Goal: Transaction & Acquisition: Purchase product/service

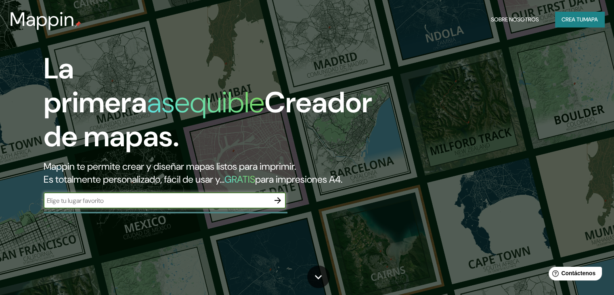
click at [142, 205] on input "text" at bounding box center [157, 200] width 226 height 9
type input "[GEOGRAPHIC_DATA]"
click at [278, 205] on icon "button" at bounding box center [278, 200] width 10 height 10
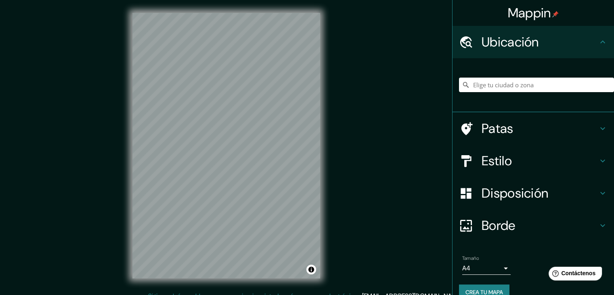
scroll to position [9, 0]
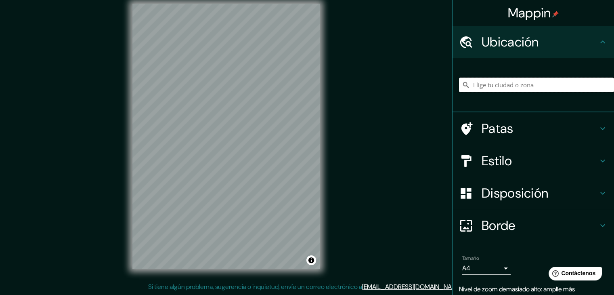
click at [553, 85] on input "Elige tu ciudad o zona" at bounding box center [536, 84] width 155 height 15
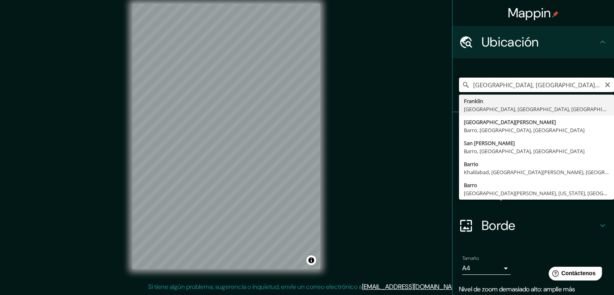
scroll to position [0, 0]
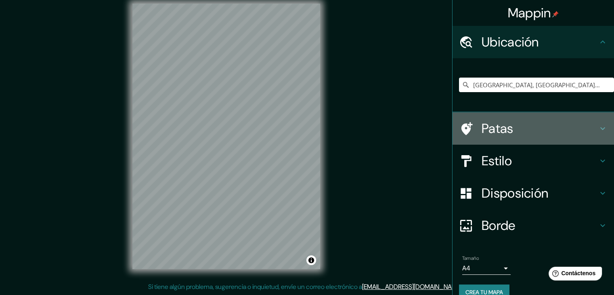
click at [570, 127] on h4 "Patas" at bounding box center [539, 128] width 116 height 16
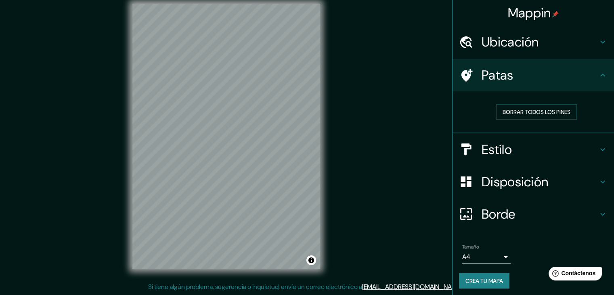
click at [581, 73] on h4 "Patas" at bounding box center [539, 75] width 116 height 16
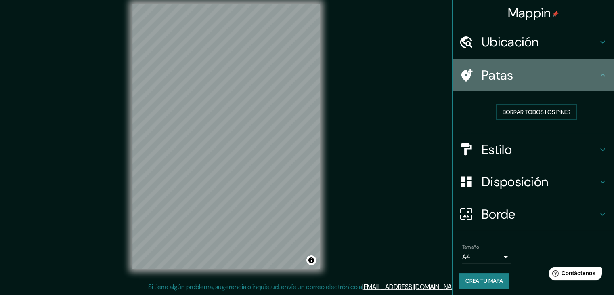
click at [576, 81] on h4 "Patas" at bounding box center [539, 75] width 116 height 16
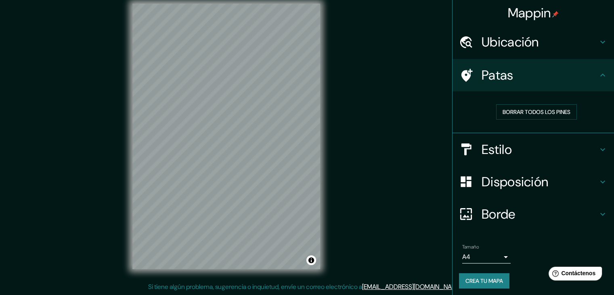
click at [598, 75] on icon at bounding box center [603, 75] width 10 height 10
click at [598, 76] on icon at bounding box center [603, 75] width 10 height 10
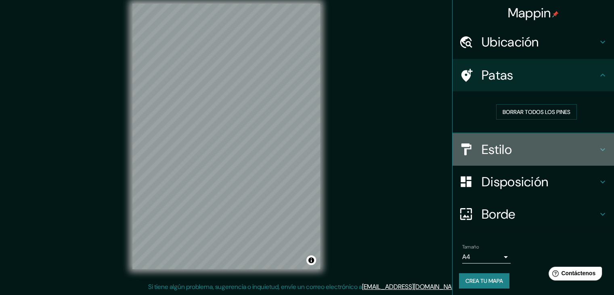
click at [574, 156] on h4 "Estilo" at bounding box center [539, 149] width 116 height 16
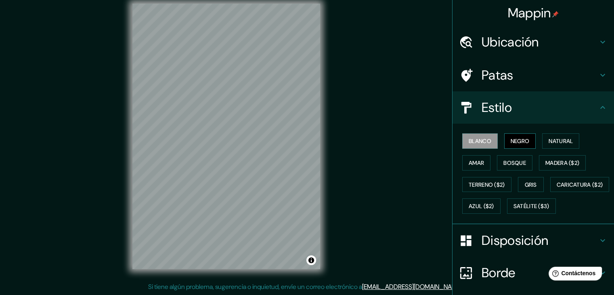
click at [523, 138] on font "Negro" at bounding box center [519, 140] width 19 height 7
click at [482, 141] on font "Blanco" at bounding box center [479, 140] width 23 height 7
click at [511, 140] on font "Negro" at bounding box center [519, 140] width 19 height 7
click at [569, 109] on h4 "Estilo" at bounding box center [539, 107] width 116 height 16
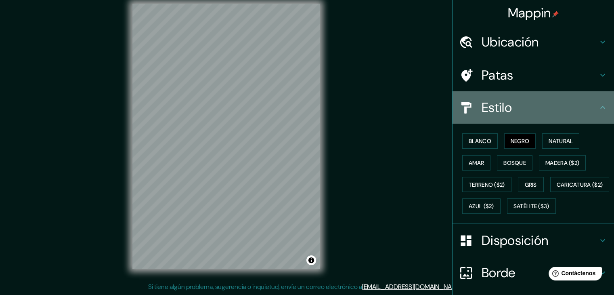
click at [600, 106] on icon at bounding box center [602, 107] width 5 height 3
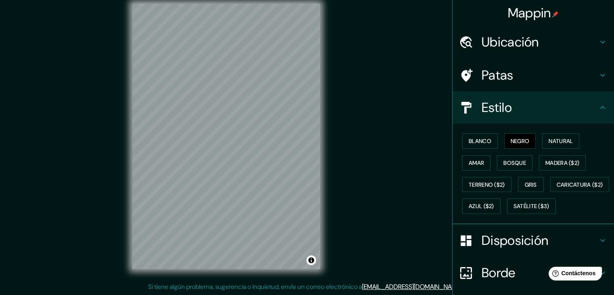
click at [598, 107] on icon at bounding box center [603, 107] width 10 height 10
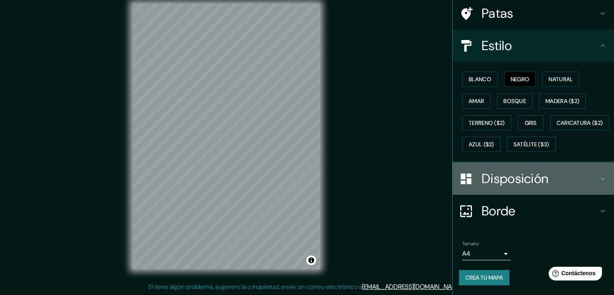
click at [560, 180] on h4 "Disposición" at bounding box center [539, 178] width 116 height 16
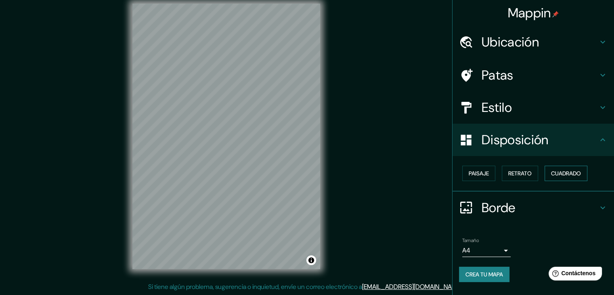
click at [550, 174] on button "Cuadrado" at bounding box center [565, 172] width 43 height 15
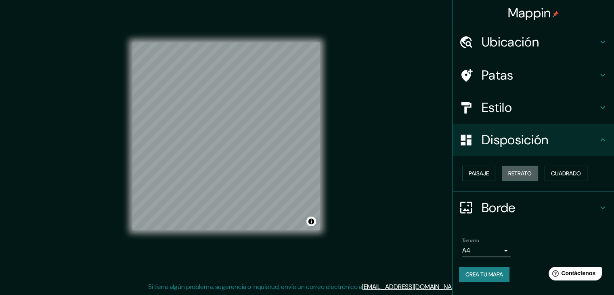
drag, startPoint x: 526, startPoint y: 173, endPoint x: 516, endPoint y: 173, distance: 10.1
click at [525, 173] on font "Retrato" at bounding box center [519, 172] width 23 height 7
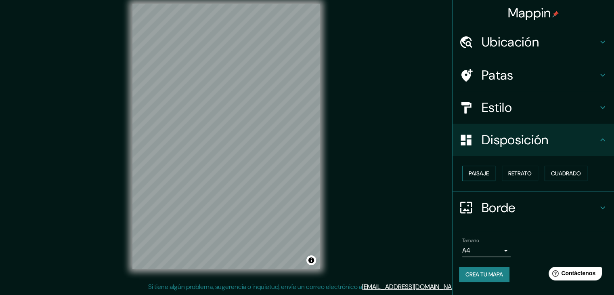
click at [472, 174] on font "Paisaje" at bounding box center [478, 172] width 20 height 7
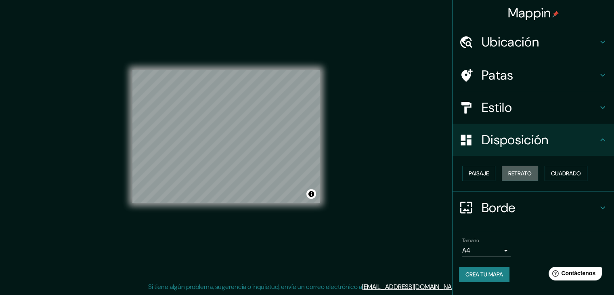
click at [524, 170] on font "Retrato" at bounding box center [519, 172] width 23 height 7
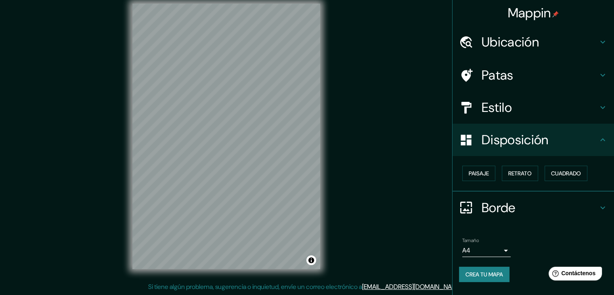
click at [564, 142] on h4 "Disposición" at bounding box center [539, 140] width 116 height 16
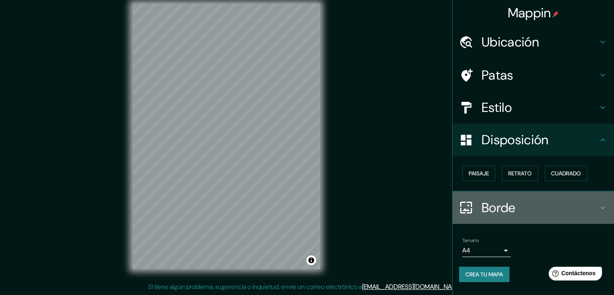
click at [531, 209] on h4 "Borde" at bounding box center [539, 207] width 116 height 16
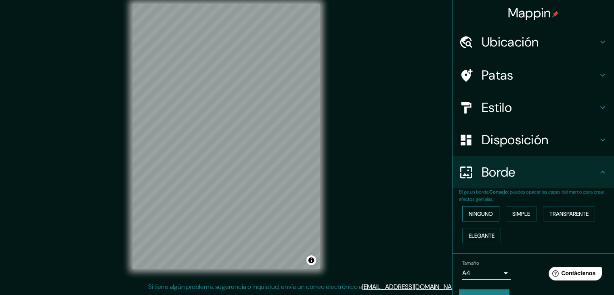
click at [472, 213] on font "Ninguno" at bounding box center [480, 213] width 24 height 7
click at [522, 214] on font "Simple" at bounding box center [521, 213] width 18 height 7
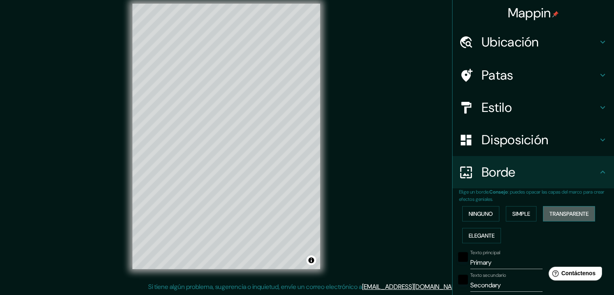
click at [569, 214] on font "Transparente" at bounding box center [568, 213] width 39 height 7
click at [471, 238] on font "Elegante" at bounding box center [481, 235] width 26 height 7
click at [478, 217] on font "Ninguno" at bounding box center [480, 213] width 24 height 7
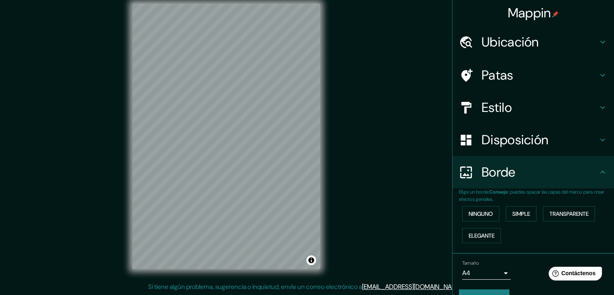
click at [524, 167] on h4 "Borde" at bounding box center [539, 172] width 116 height 16
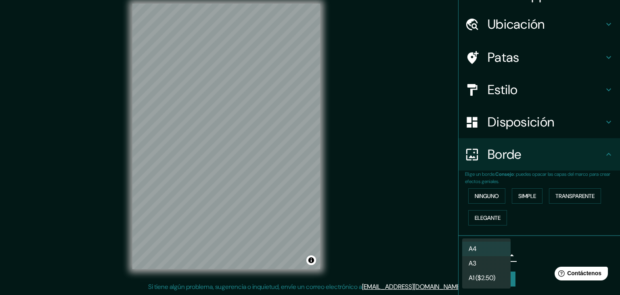
click at [498, 256] on body "Mappin Ubicación [PERSON_NAME], [GEOGRAPHIC_DATA], [GEOGRAPHIC_DATA], [GEOGRAPH…" at bounding box center [310, 138] width 620 height 295
click at [497, 251] on li "A4" at bounding box center [486, 248] width 48 height 15
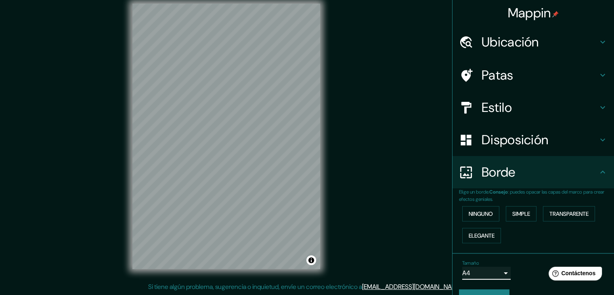
scroll to position [0, 0]
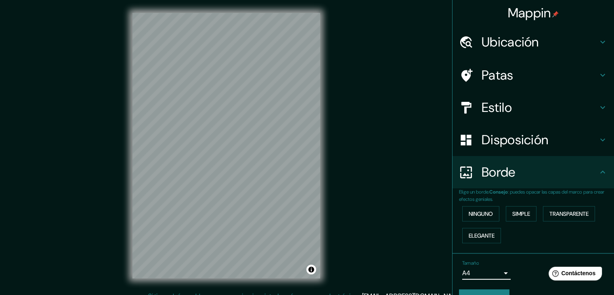
click at [538, 39] on h4 "Ubicación" at bounding box center [539, 42] width 116 height 16
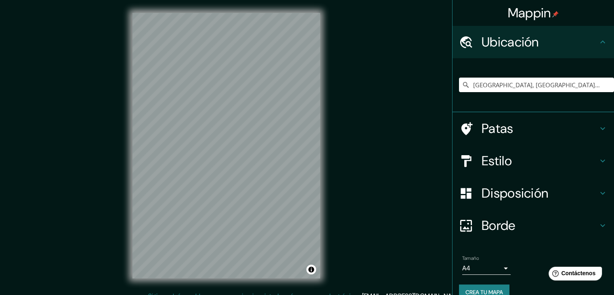
click at [538, 39] on h4 "Ubicación" at bounding box center [539, 42] width 116 height 16
click at [542, 131] on h4 "Patas" at bounding box center [539, 128] width 116 height 16
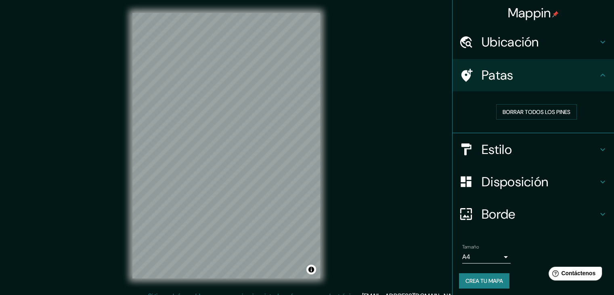
click at [539, 71] on h4 "Patas" at bounding box center [539, 75] width 116 height 16
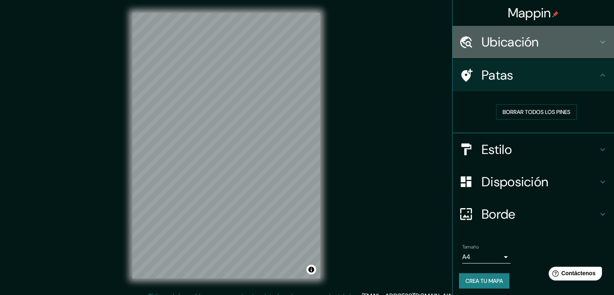
click at [532, 46] on font "Ubicación" at bounding box center [509, 41] width 57 height 17
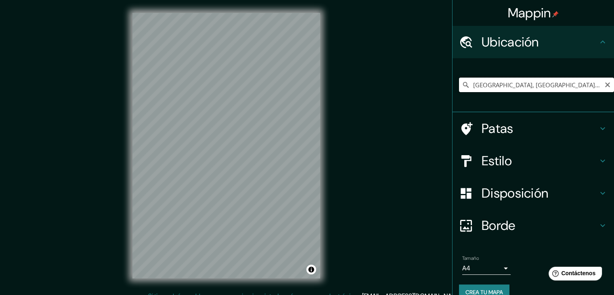
click at [489, 86] on input "[GEOGRAPHIC_DATA], [GEOGRAPHIC_DATA], [GEOGRAPHIC_DATA], [GEOGRAPHIC_DATA]" at bounding box center [536, 84] width 155 height 15
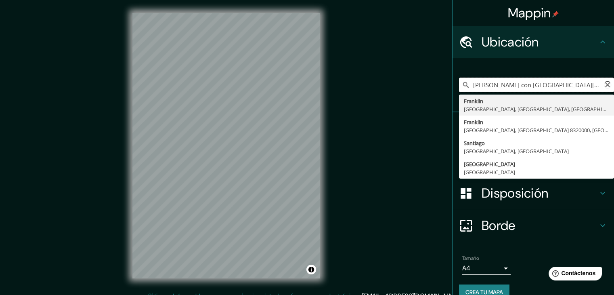
type input "[GEOGRAPHIC_DATA], [GEOGRAPHIC_DATA], [GEOGRAPHIC_DATA], [GEOGRAPHIC_DATA]"
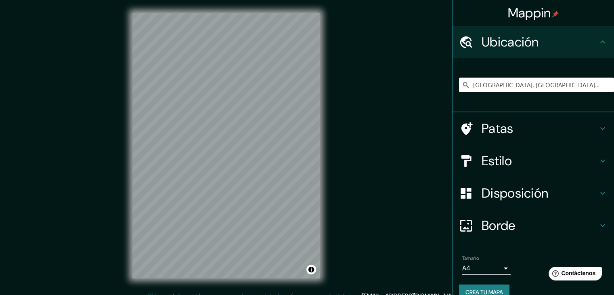
click at [537, 49] on h4 "Ubicación" at bounding box center [539, 42] width 116 height 16
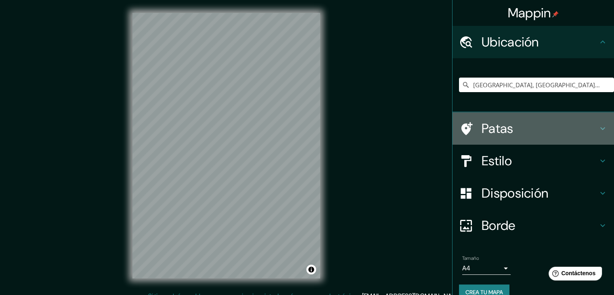
click at [500, 128] on font "Patas" at bounding box center [497, 128] width 32 height 17
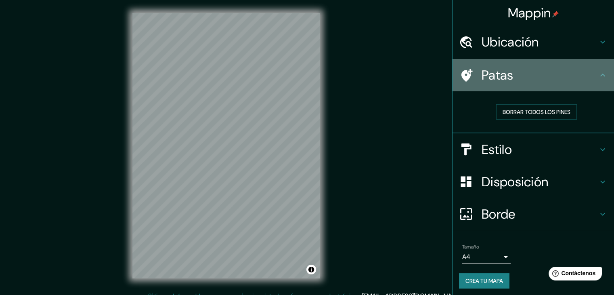
click at [509, 80] on h4 "Patas" at bounding box center [539, 75] width 116 height 16
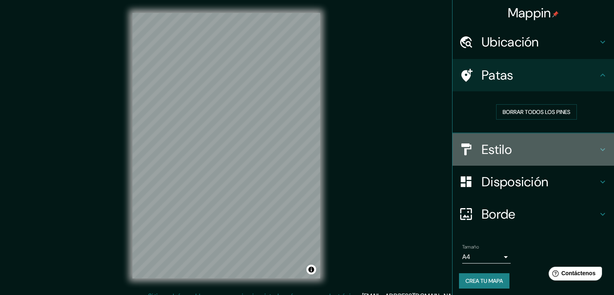
click at [501, 149] on font "Estilo" at bounding box center [496, 149] width 30 height 17
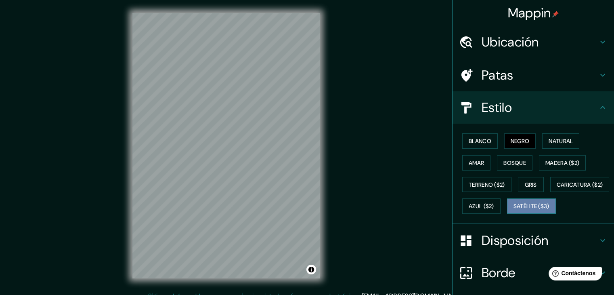
click at [513, 210] on font "Satélite ($3)" at bounding box center [531, 206] width 36 height 7
click at [468, 137] on font "Blanco" at bounding box center [479, 140] width 23 height 7
click at [521, 141] on font "Negro" at bounding box center [519, 140] width 19 height 7
click at [468, 160] on font "Amar" at bounding box center [475, 162] width 15 height 7
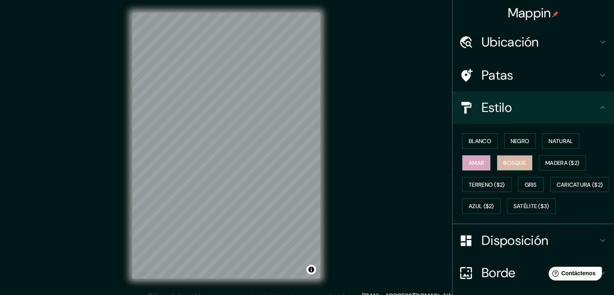
click at [503, 162] on font "Bosque" at bounding box center [514, 162] width 23 height 7
click at [545, 159] on font "Madera ($2)" at bounding box center [562, 162] width 34 height 7
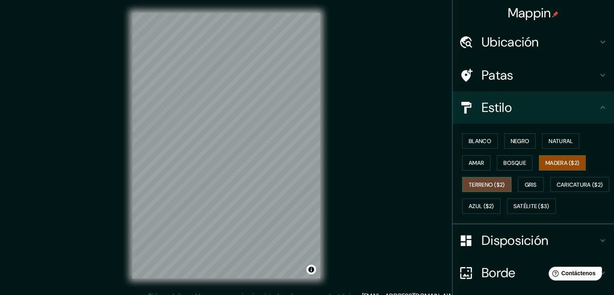
click at [477, 181] on font "Terreno ($2)" at bounding box center [486, 184] width 36 height 7
drag, startPoint x: 477, startPoint y: 180, endPoint x: 484, endPoint y: 182, distance: 7.4
click at [477, 181] on font "Terreno ($2)" at bounding box center [486, 184] width 36 height 7
click at [526, 183] on font "Gris" at bounding box center [530, 184] width 12 height 7
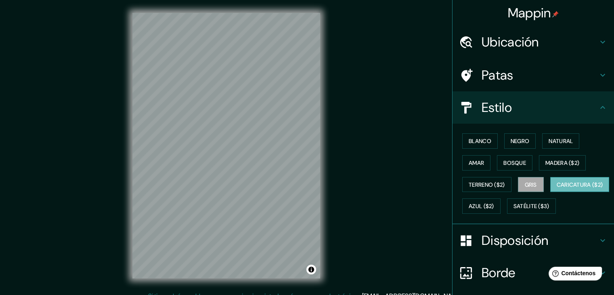
click at [556, 190] on font "Caricatura ($2)" at bounding box center [579, 184] width 46 height 10
click at [494, 205] on font "Azul ($2)" at bounding box center [480, 206] width 25 height 7
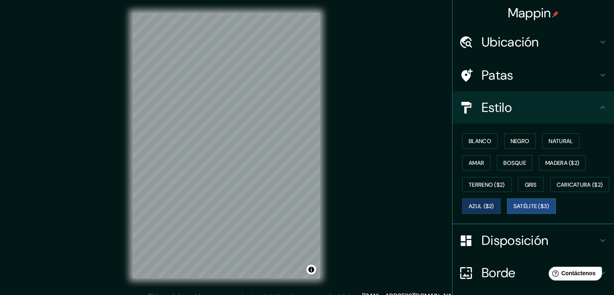
click at [513, 210] on font "Satélite ($3)" at bounding box center [531, 206] width 36 height 7
click at [555, 144] on font "Natural" at bounding box center [560, 140] width 24 height 7
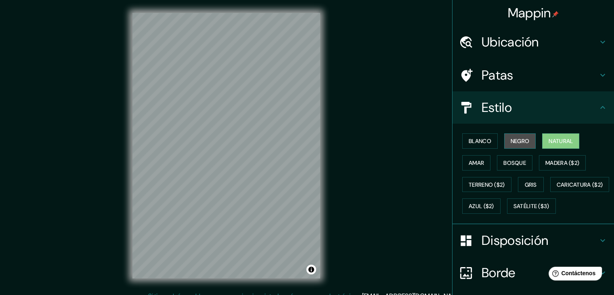
click at [515, 140] on font "Negro" at bounding box center [519, 140] width 19 height 7
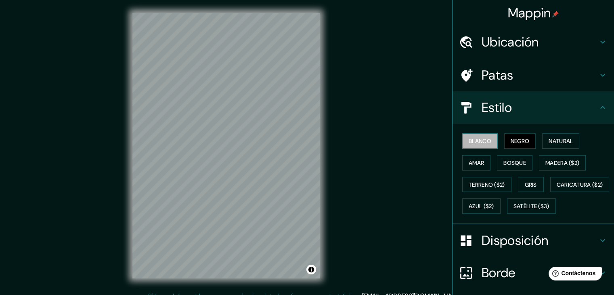
click at [483, 139] on font "Blanco" at bounding box center [479, 140] width 23 height 7
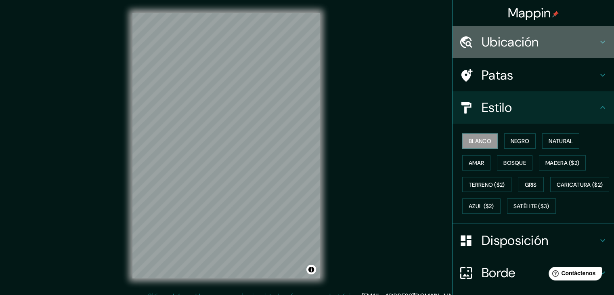
click at [552, 39] on h4 "Ubicación" at bounding box center [539, 42] width 116 height 16
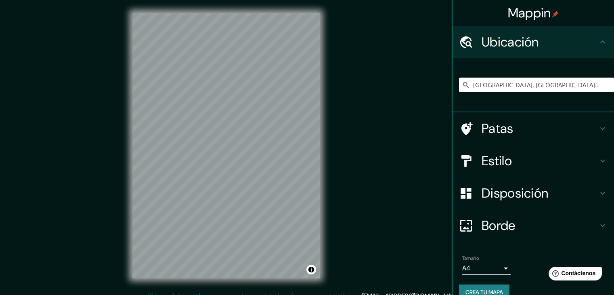
click at [529, 117] on div "Patas" at bounding box center [532, 128] width 161 height 32
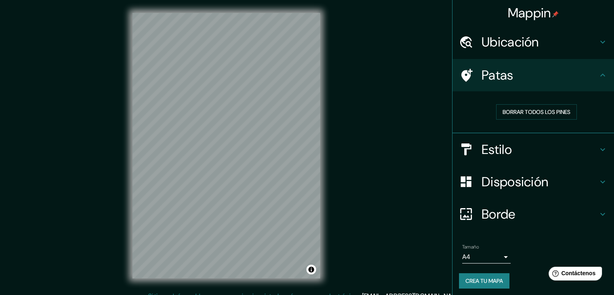
click at [528, 141] on h4 "Estilo" at bounding box center [539, 149] width 116 height 16
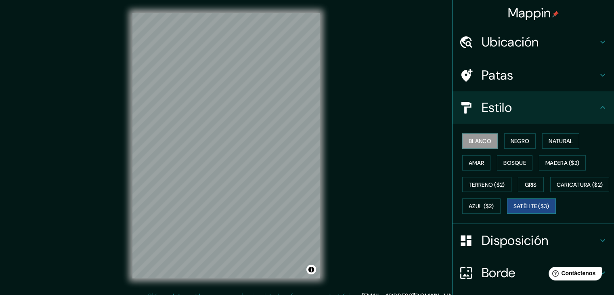
click at [513, 210] on font "Satélite ($3)" at bounding box center [531, 206] width 36 height 7
click at [494, 207] on font "Azul ($2)" at bounding box center [480, 206] width 25 height 7
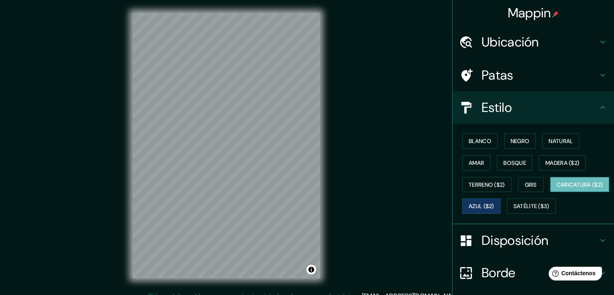
click at [556, 188] on font "Caricatura ($2)" at bounding box center [579, 184] width 46 height 7
click at [492, 183] on font "Terreno ($2)" at bounding box center [486, 184] width 36 height 7
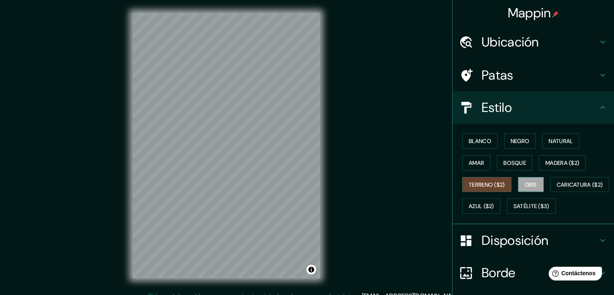
click at [531, 179] on font "Gris" at bounding box center [530, 184] width 12 height 10
click at [559, 157] on font "Madera ($2)" at bounding box center [562, 162] width 34 height 10
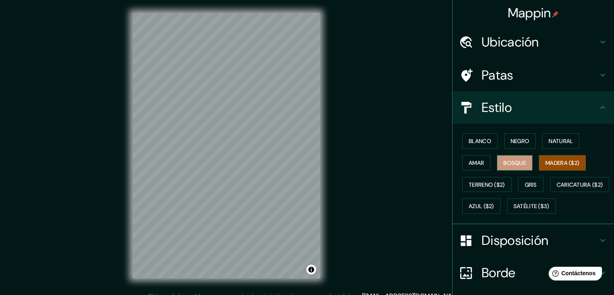
click at [508, 159] on font "Bosque" at bounding box center [514, 162] width 23 height 7
click at [468, 165] on font "Amar" at bounding box center [475, 162] width 15 height 10
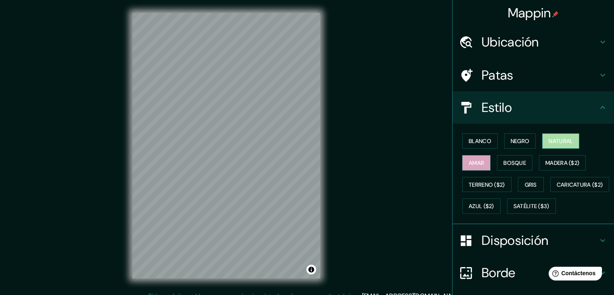
click at [545, 136] on button "Natural" at bounding box center [560, 140] width 37 height 15
click at [513, 141] on font "Negro" at bounding box center [519, 140] width 19 height 7
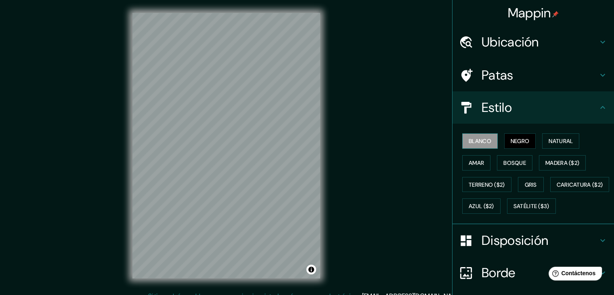
drag, startPoint x: 467, startPoint y: 138, endPoint x: 472, endPoint y: 148, distance: 11.4
click at [468, 137] on font "Blanco" at bounding box center [479, 140] width 23 height 7
click at [513, 210] on font "Satélite ($3)" at bounding box center [531, 206] width 36 height 7
click at [474, 138] on font "Blanco" at bounding box center [479, 140] width 23 height 7
click at [505, 139] on button "Negro" at bounding box center [520, 140] width 32 height 15
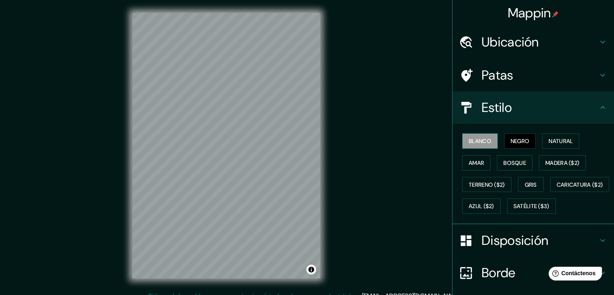
click at [475, 138] on font "Blanco" at bounding box center [479, 140] width 23 height 7
click at [520, 139] on font "Negro" at bounding box center [519, 140] width 19 height 7
click at [479, 140] on font "Blanco" at bounding box center [479, 140] width 23 height 7
click at [516, 144] on font "Negro" at bounding box center [519, 140] width 19 height 7
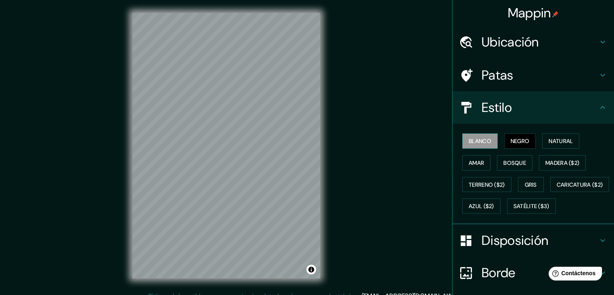
click at [468, 142] on font "Blanco" at bounding box center [479, 140] width 23 height 7
click at [504, 137] on button "Negro" at bounding box center [520, 140] width 32 height 15
click at [483, 142] on font "Blanco" at bounding box center [479, 140] width 23 height 7
click at [504, 142] on button "Negro" at bounding box center [520, 140] width 32 height 15
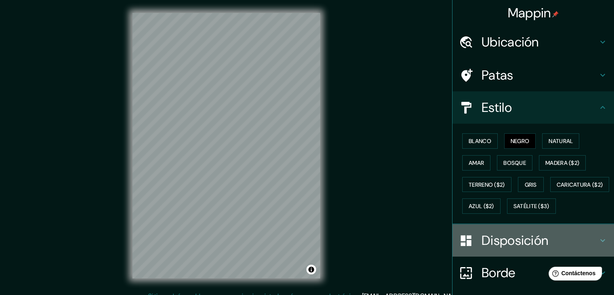
click at [502, 249] on font "Disposición" at bounding box center [514, 240] width 67 height 17
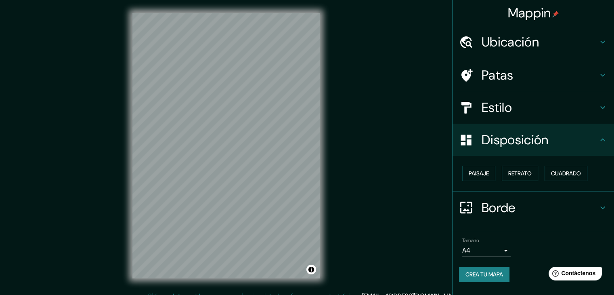
scroll to position [9, 0]
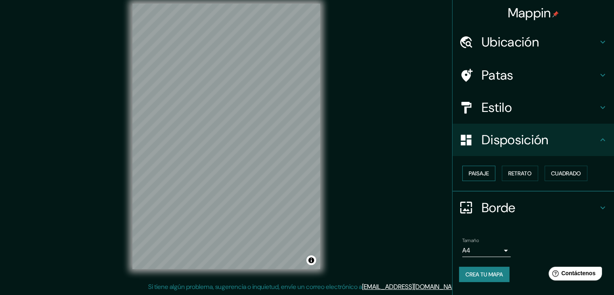
click at [482, 170] on font "Paisaje" at bounding box center [478, 172] width 20 height 7
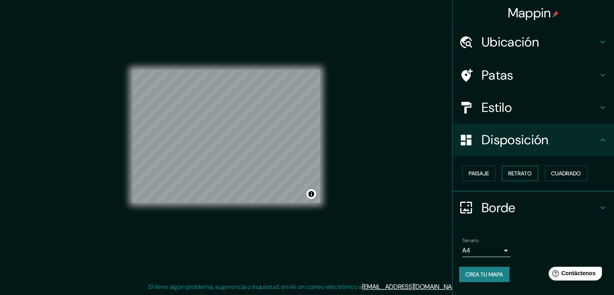
click at [534, 167] on button "Retrato" at bounding box center [519, 172] width 36 height 15
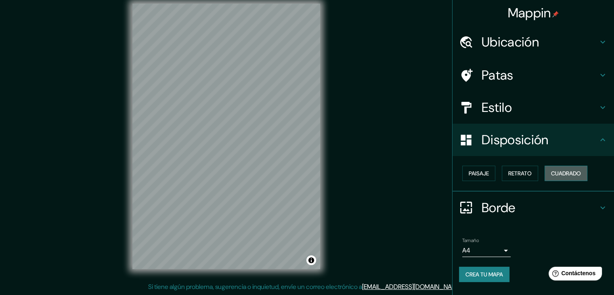
click at [566, 166] on button "Cuadrado" at bounding box center [565, 172] width 43 height 15
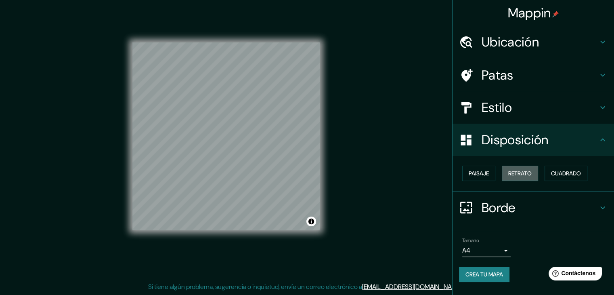
click at [531, 168] on font "Retrato" at bounding box center [519, 173] width 23 height 10
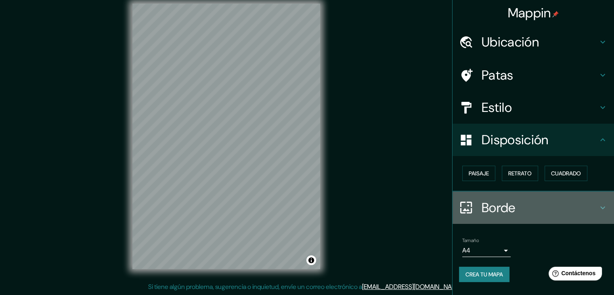
click at [494, 209] on font "Borde" at bounding box center [498, 207] width 34 height 17
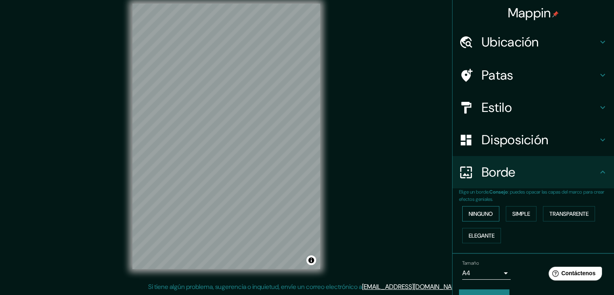
click at [476, 215] on font "Ninguno" at bounding box center [480, 213] width 24 height 7
click at [472, 228] on button "Elegante" at bounding box center [481, 235] width 39 height 15
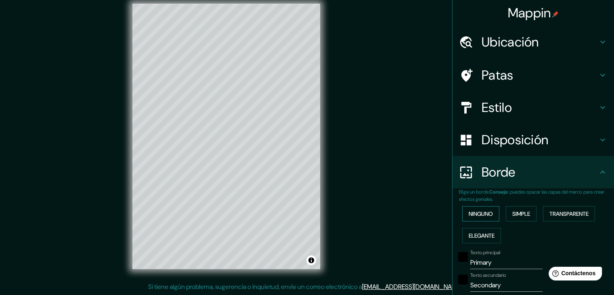
click at [483, 211] on font "Ninguno" at bounding box center [480, 213] width 24 height 7
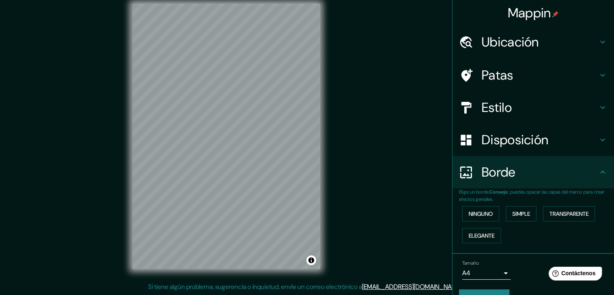
click at [526, 180] on div "Borde" at bounding box center [532, 172] width 161 height 32
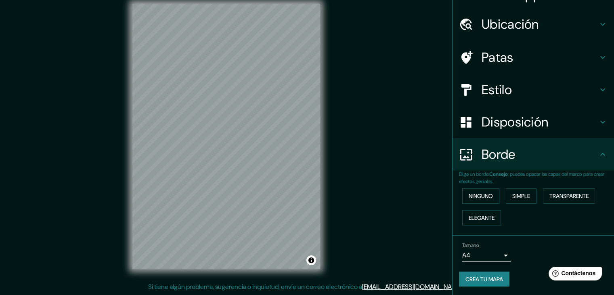
scroll to position [0, 0]
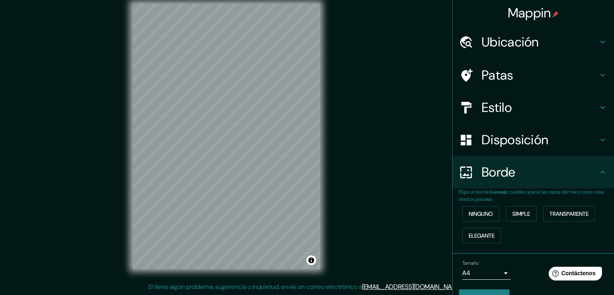
click at [523, 140] on font "Disposición" at bounding box center [514, 139] width 67 height 17
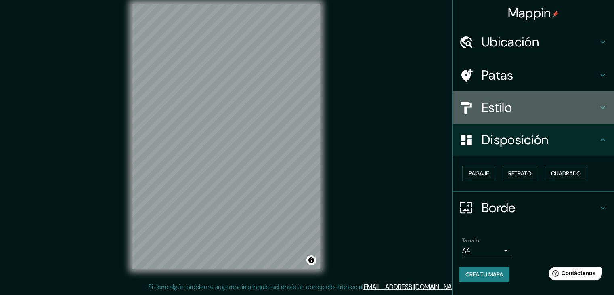
click at [518, 113] on h4 "Estilo" at bounding box center [539, 107] width 116 height 16
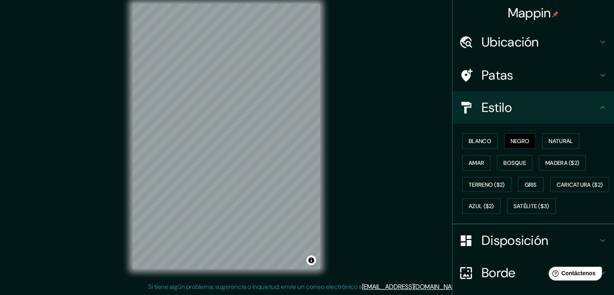
click at [512, 112] on h4 "Estilo" at bounding box center [539, 107] width 116 height 16
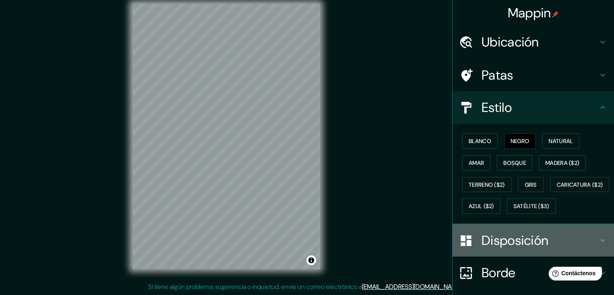
click at [526, 249] on font "Disposición" at bounding box center [514, 240] width 67 height 17
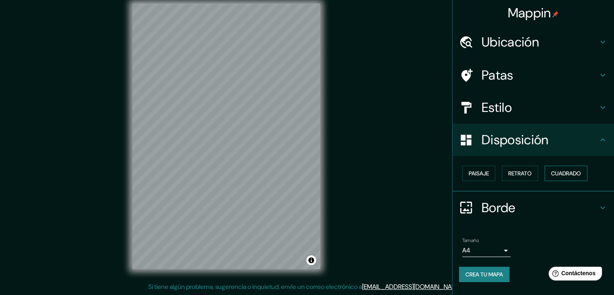
click at [557, 173] on font "Cuadrado" at bounding box center [566, 172] width 30 height 7
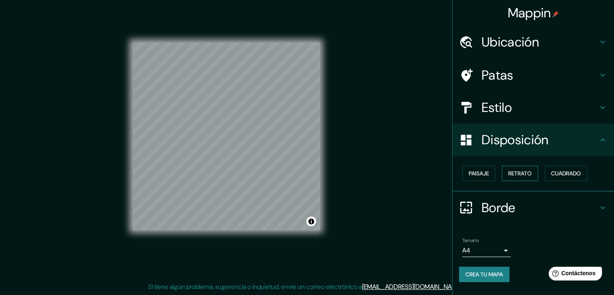
click at [513, 171] on font "Retrato" at bounding box center [519, 172] width 23 height 7
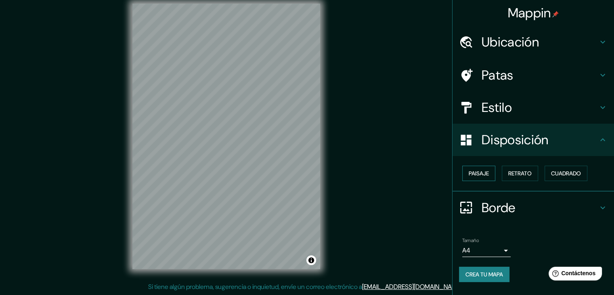
click at [481, 173] on font "Paisaje" at bounding box center [478, 172] width 20 height 7
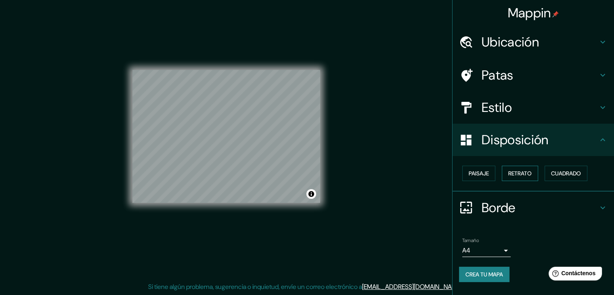
click at [531, 174] on font "Retrato" at bounding box center [519, 172] width 23 height 7
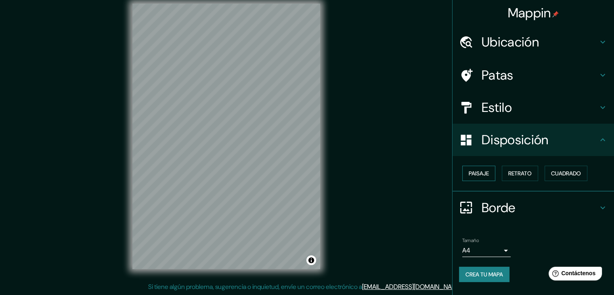
click at [481, 169] on font "Paisaje" at bounding box center [478, 172] width 20 height 7
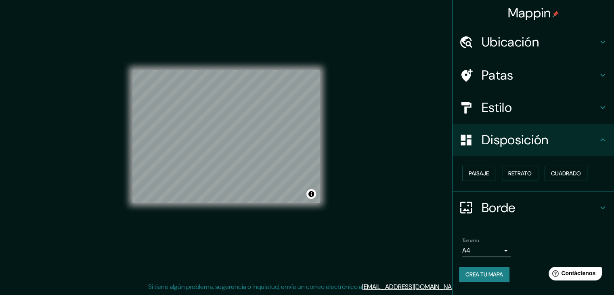
click at [521, 178] on font "Retrato" at bounding box center [519, 173] width 23 height 10
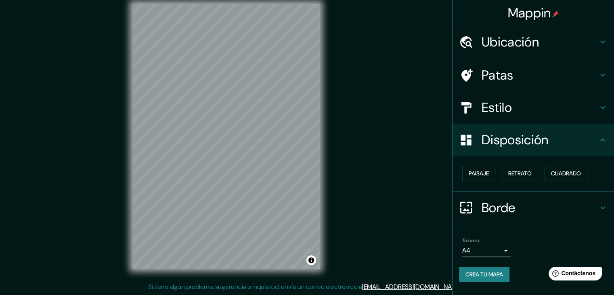
scroll to position [1, 0]
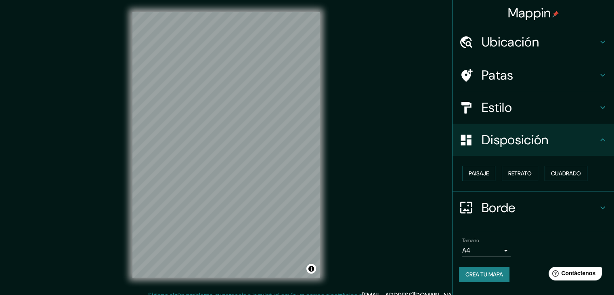
click at [520, 104] on h4 "Estilo" at bounding box center [539, 107] width 116 height 16
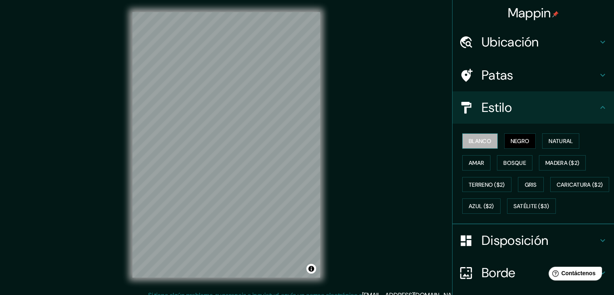
click at [483, 144] on font "Blanco" at bounding box center [479, 141] width 23 height 10
click at [504, 142] on button "Negro" at bounding box center [520, 140] width 32 height 15
click at [485, 140] on font "Blanco" at bounding box center [479, 140] width 23 height 7
click at [513, 142] on font "Negro" at bounding box center [519, 140] width 19 height 7
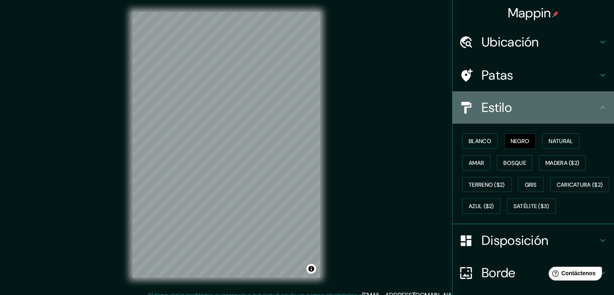
click at [515, 108] on h4 "Estilo" at bounding box center [539, 107] width 116 height 16
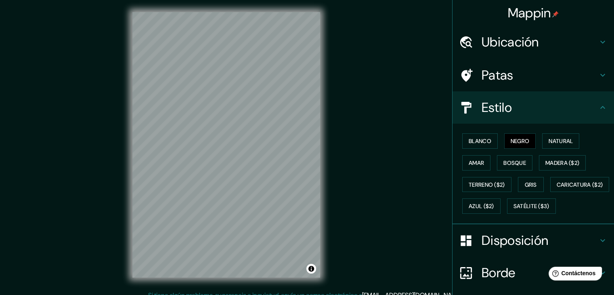
click at [492, 249] on font "Disposición" at bounding box center [514, 240] width 67 height 17
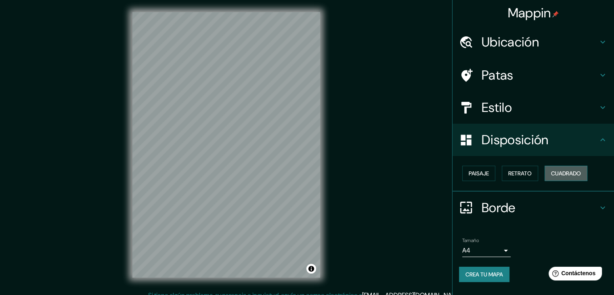
click at [562, 171] on font "Cuadrado" at bounding box center [566, 172] width 30 height 7
